Goal: Transaction & Acquisition: Subscribe to service/newsletter

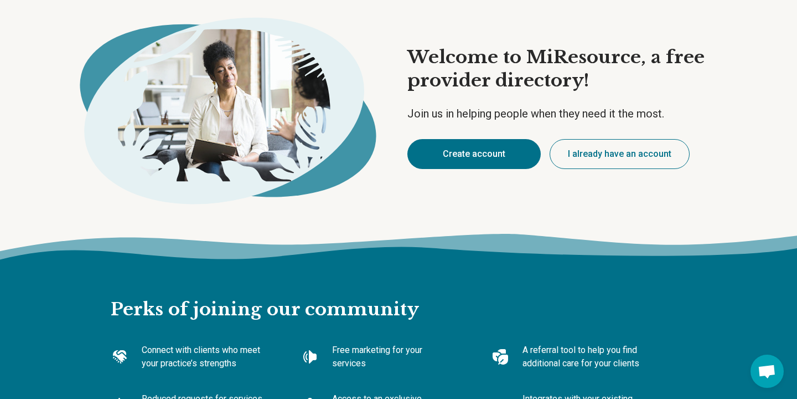
scroll to position [48, 0]
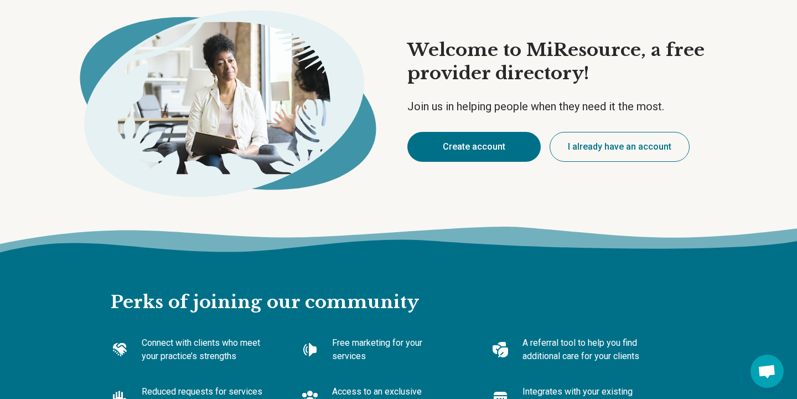
click at [620, 154] on button "I already have an account" at bounding box center [620, 147] width 140 height 30
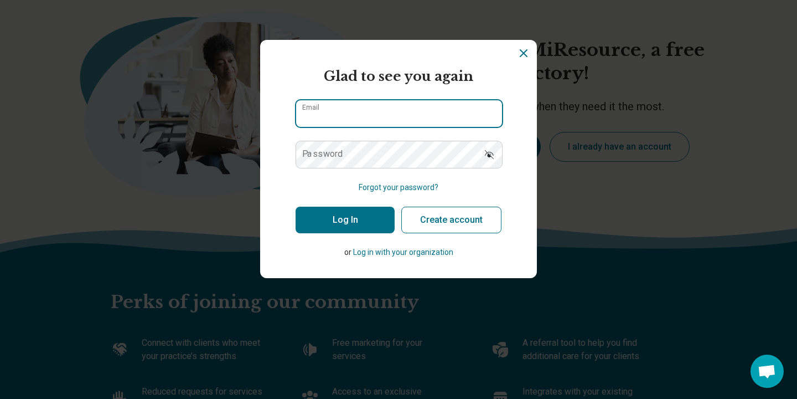
type input "**********"
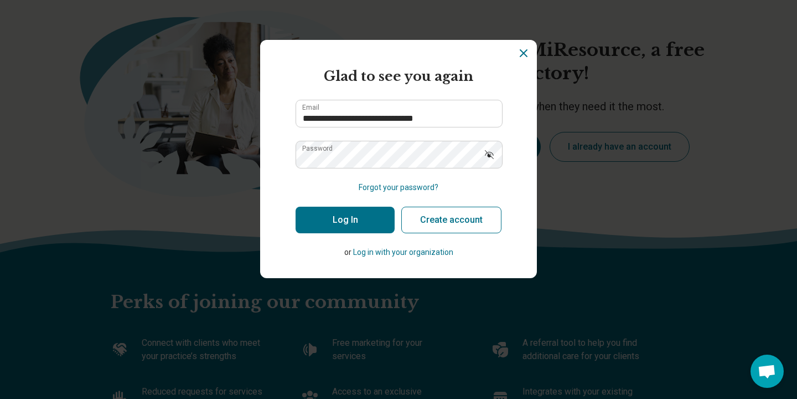
click at [360, 224] on button "Log In" at bounding box center [345, 219] width 99 height 27
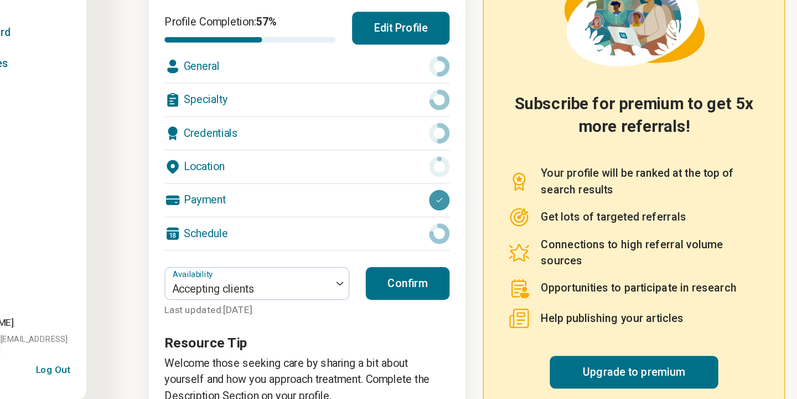
scroll to position [123, 0]
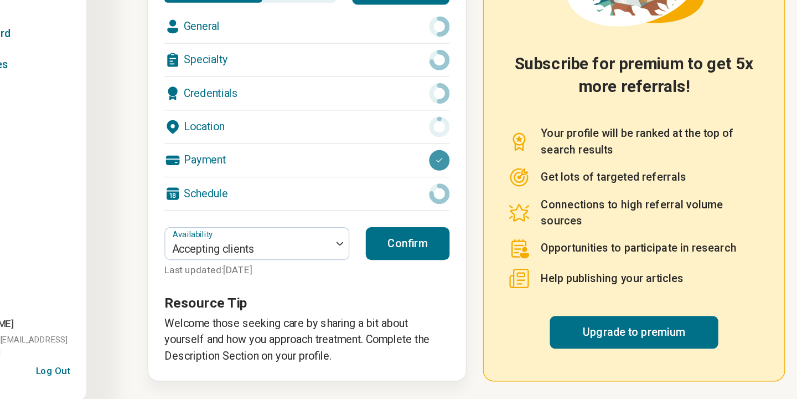
click at [390, 274] on button "Confirm" at bounding box center [394, 271] width 68 height 27
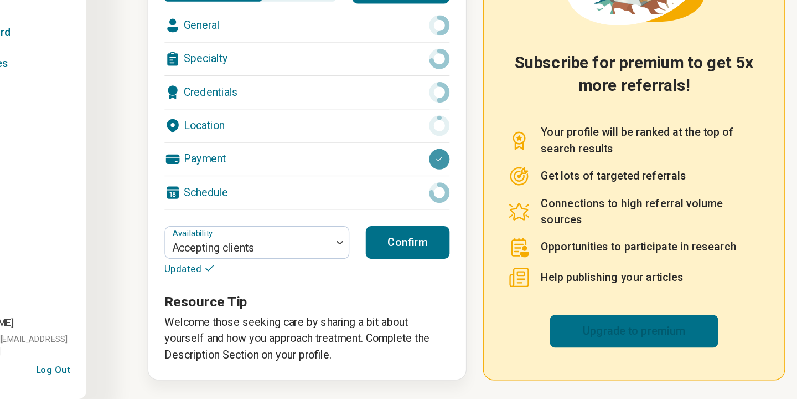
click at [546, 343] on link "Upgrade to premium" at bounding box center [577, 343] width 137 height 27
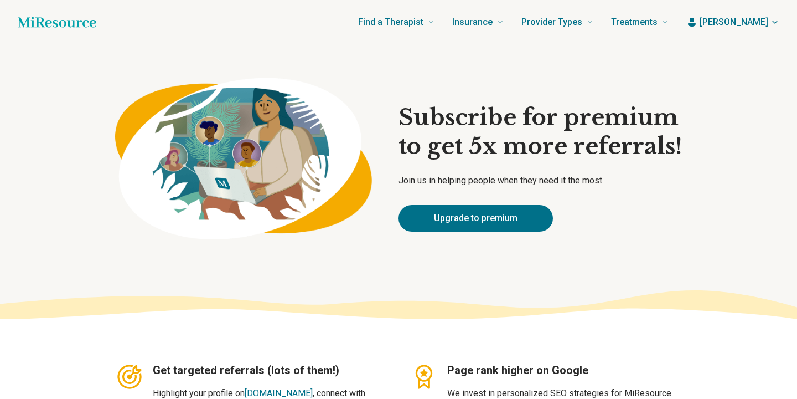
type textarea "*"
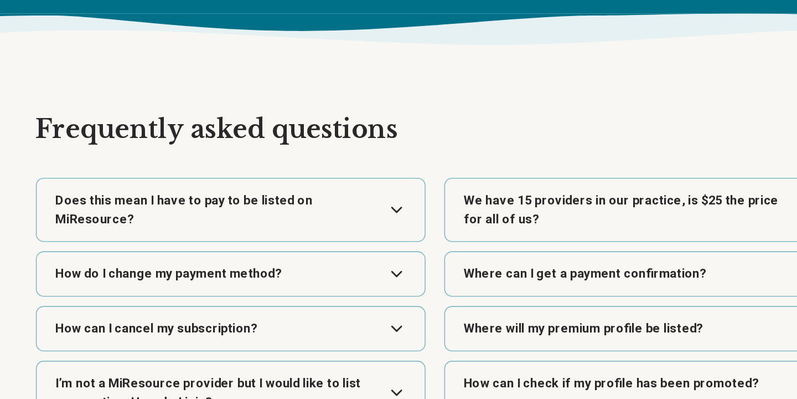
scroll to position [1762, 0]
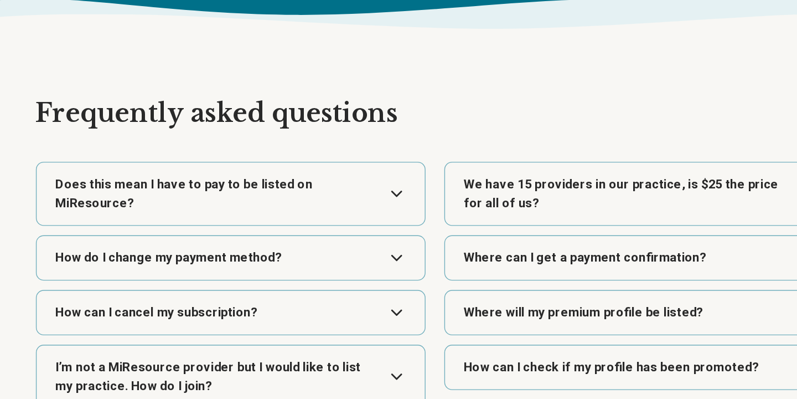
click at [371, 336] on button "Expand" at bounding box center [254, 337] width 266 height 31
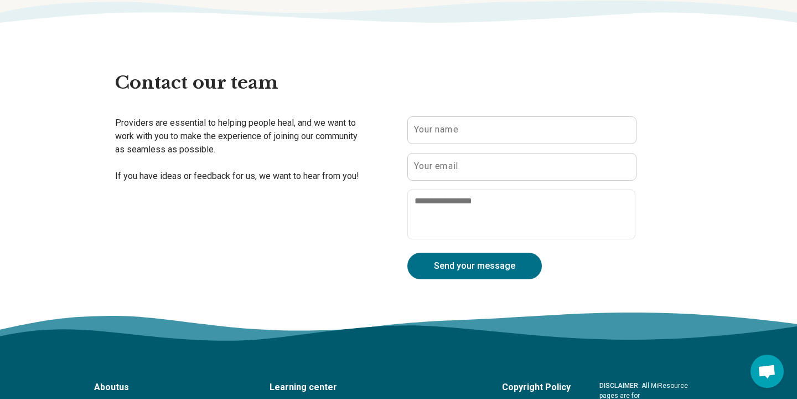
scroll to position [2092, 0]
